Goal: Find specific page/section: Find specific page/section

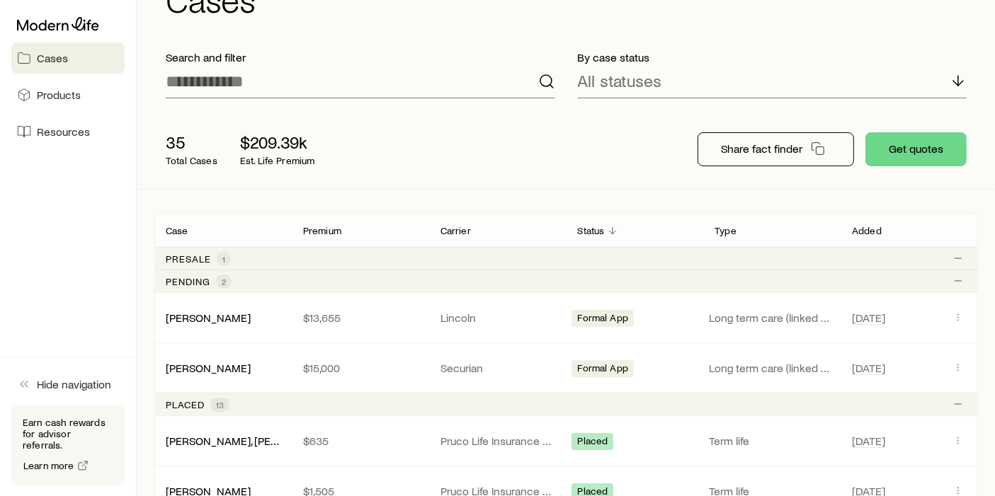
scroll to position [157, 0]
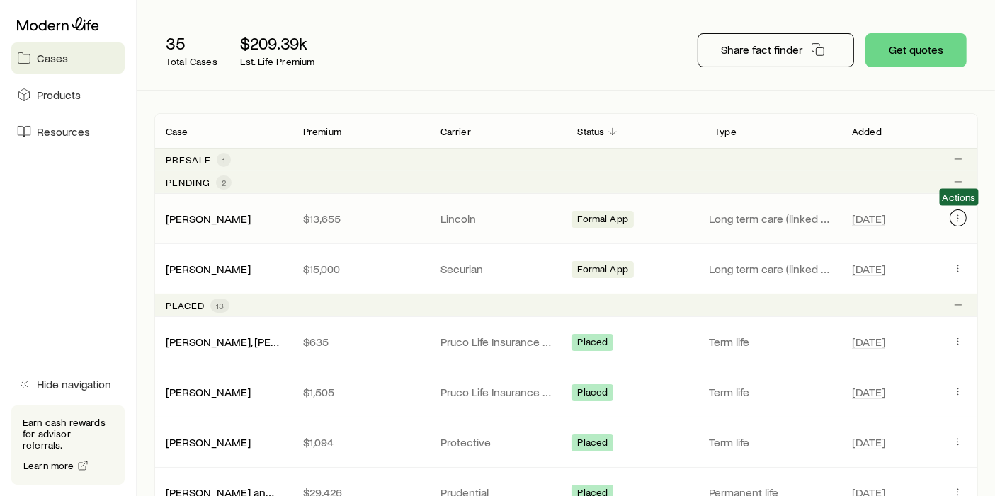
click at [964, 215] on button "Client cases" at bounding box center [957, 218] width 17 height 17
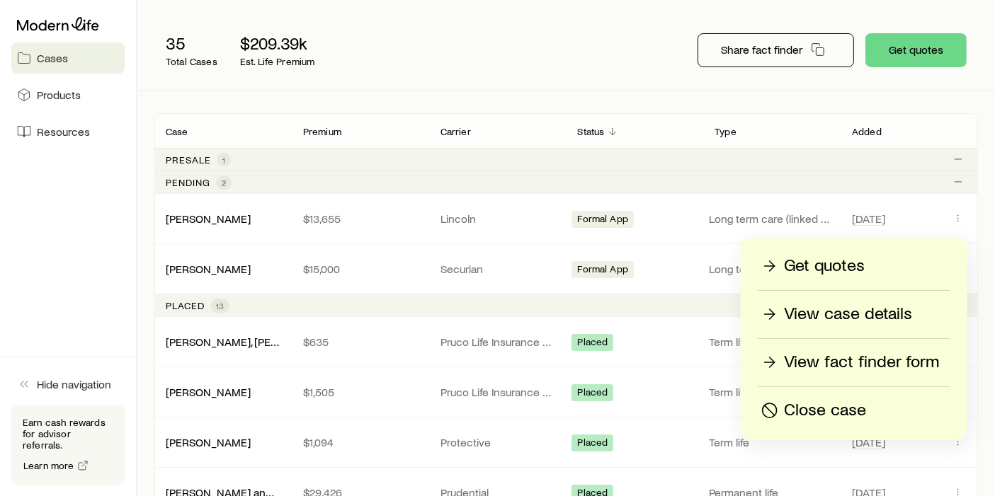
click at [833, 312] on p "View case details" at bounding box center [848, 314] width 128 height 23
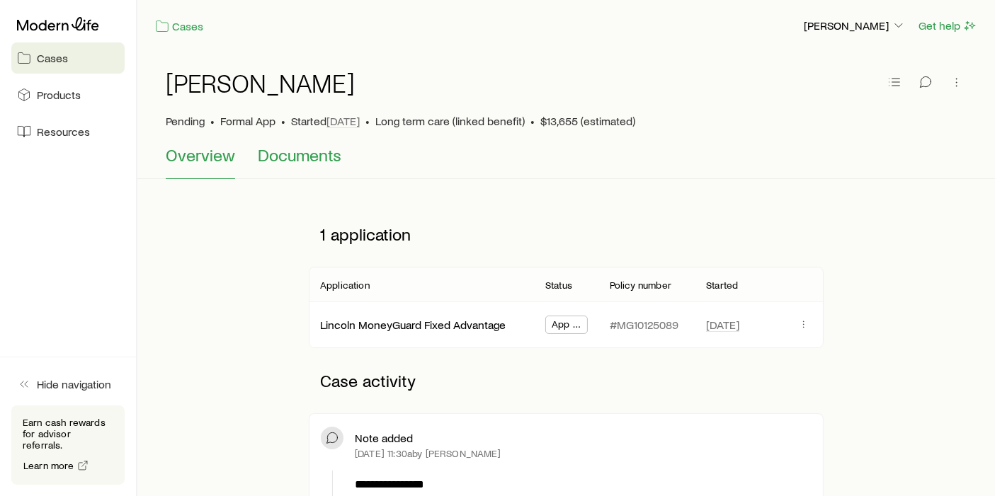
click at [289, 156] on span "Documents" at bounding box center [300, 155] width 84 height 20
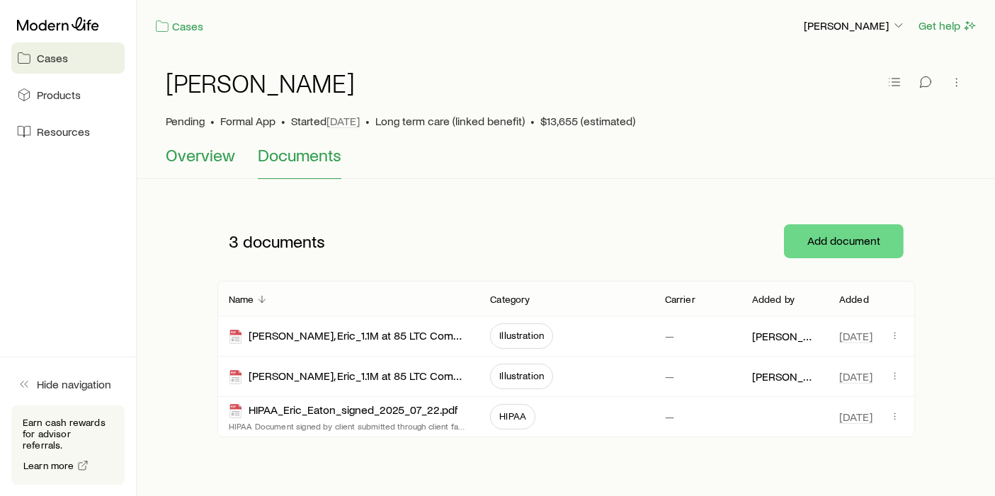
click at [225, 148] on span "Overview" at bounding box center [200, 155] width 69 height 20
